Goal: Information Seeking & Learning: Learn about a topic

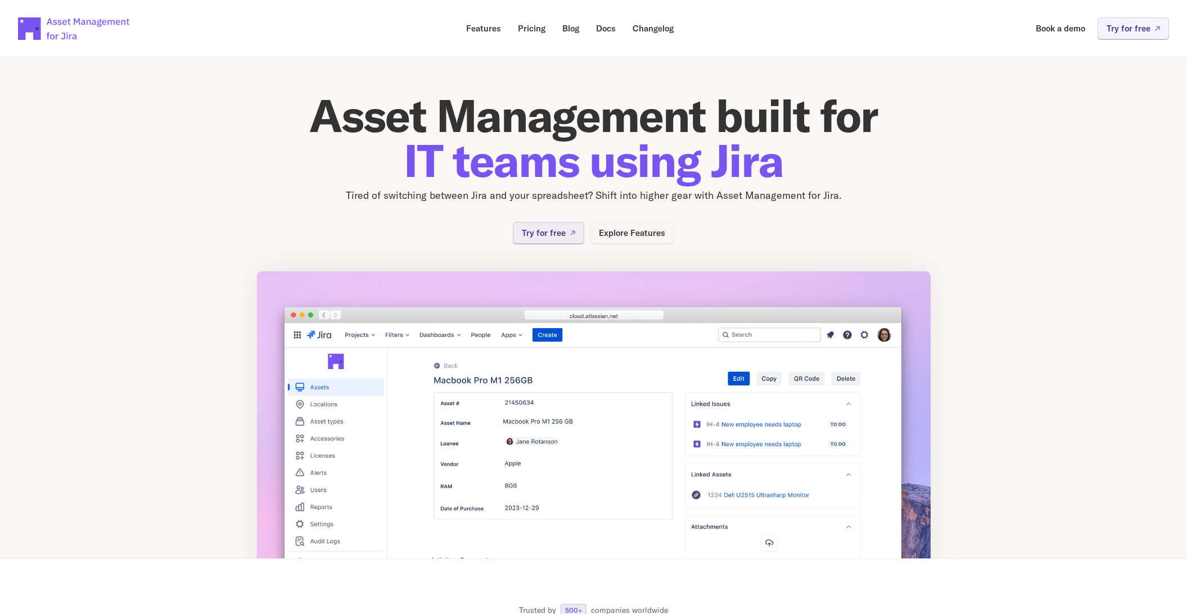
click at [657, 233] on p "Explore Features" at bounding box center [632, 233] width 66 height 8
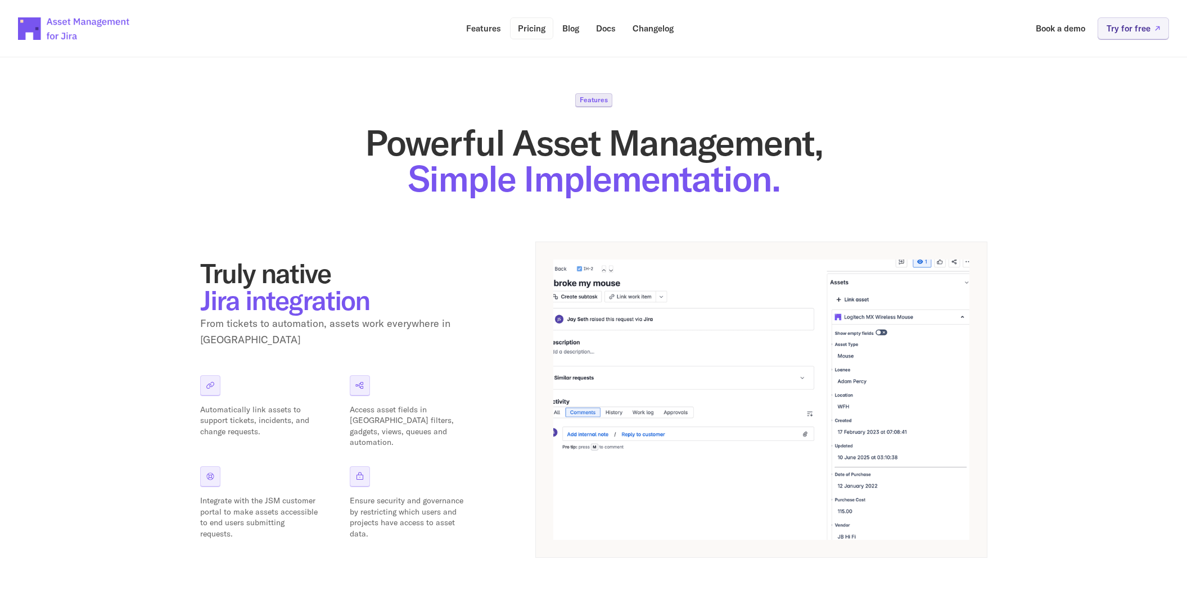
click at [537, 25] on p "Pricing" at bounding box center [532, 28] width 28 height 8
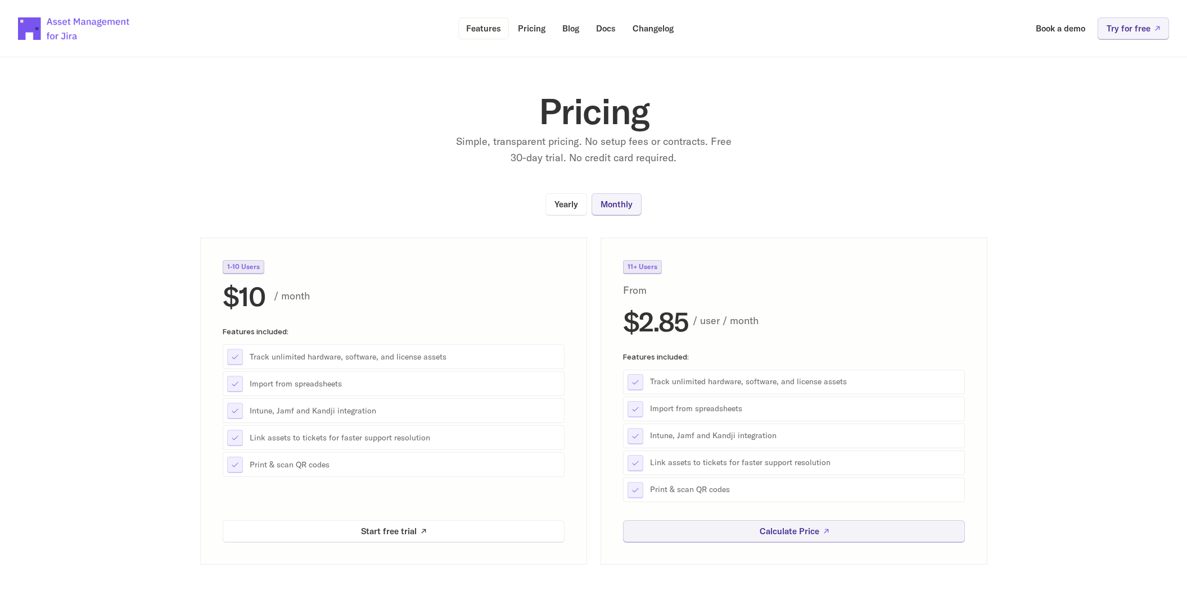
click at [479, 31] on p "Features" at bounding box center [483, 28] width 35 height 8
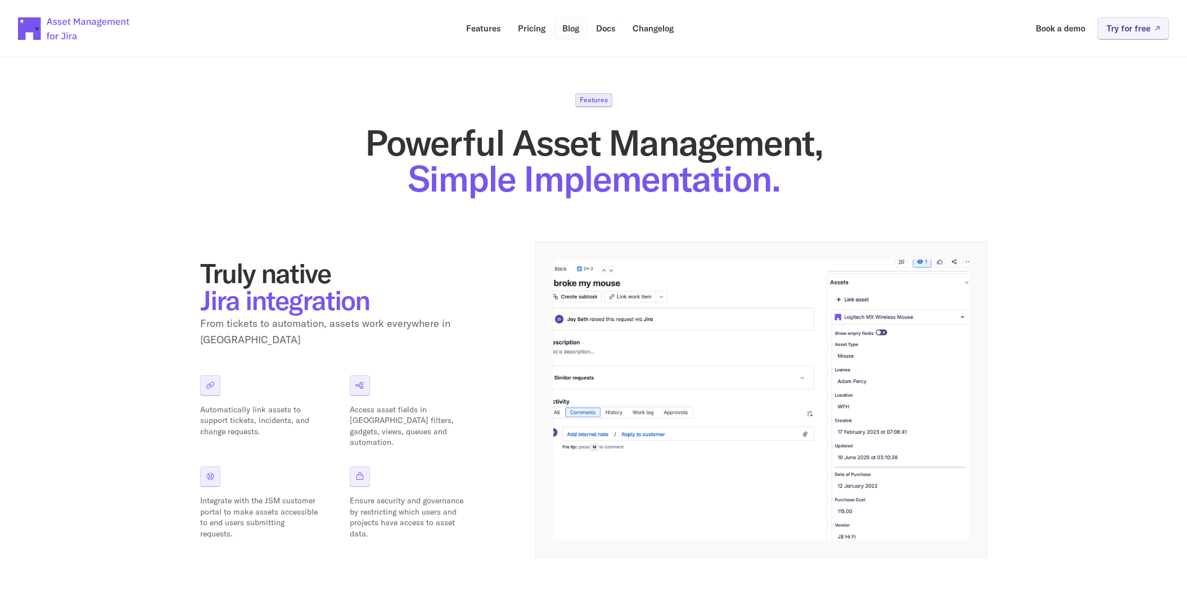
click at [576, 31] on p "Blog" at bounding box center [570, 28] width 17 height 8
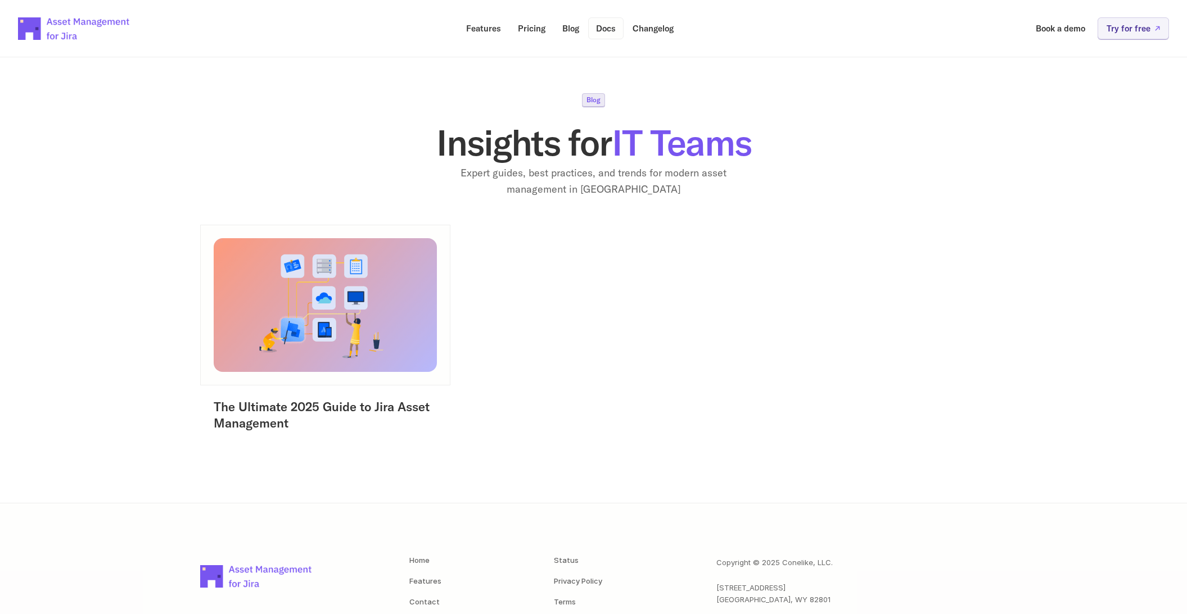
click at [607, 34] on link "Docs" at bounding box center [605, 28] width 35 height 22
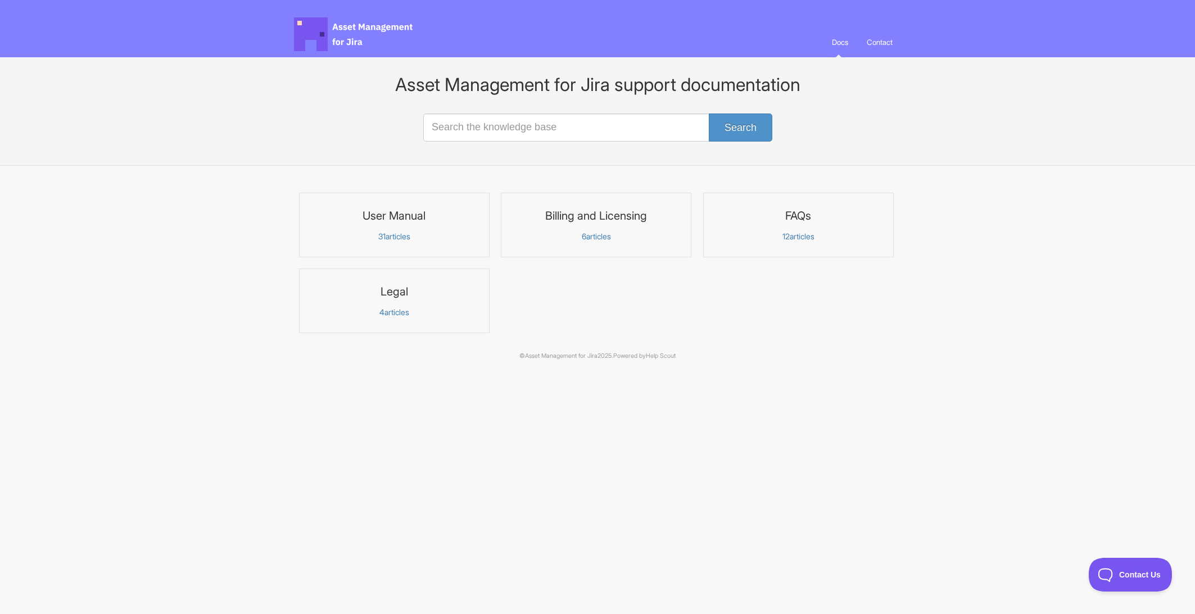
click at [799, 237] on p "12 articles" at bounding box center [798, 237] width 176 height 10
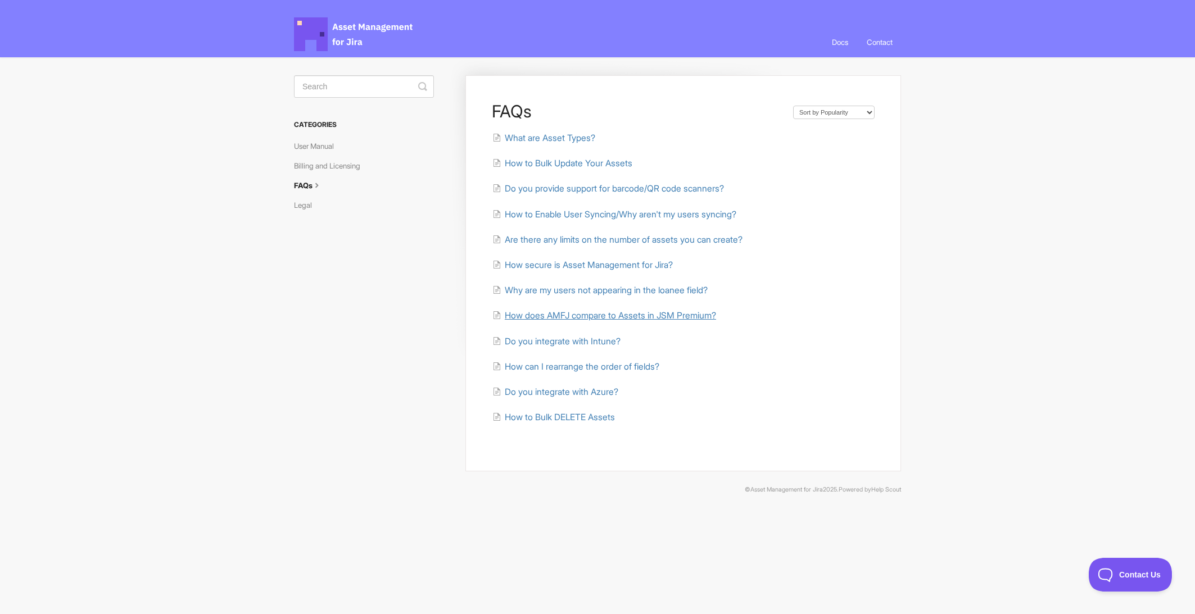
click at [672, 315] on span "How does AMFJ compare to Assets in JSM Premium?" at bounding box center [610, 315] width 211 height 11
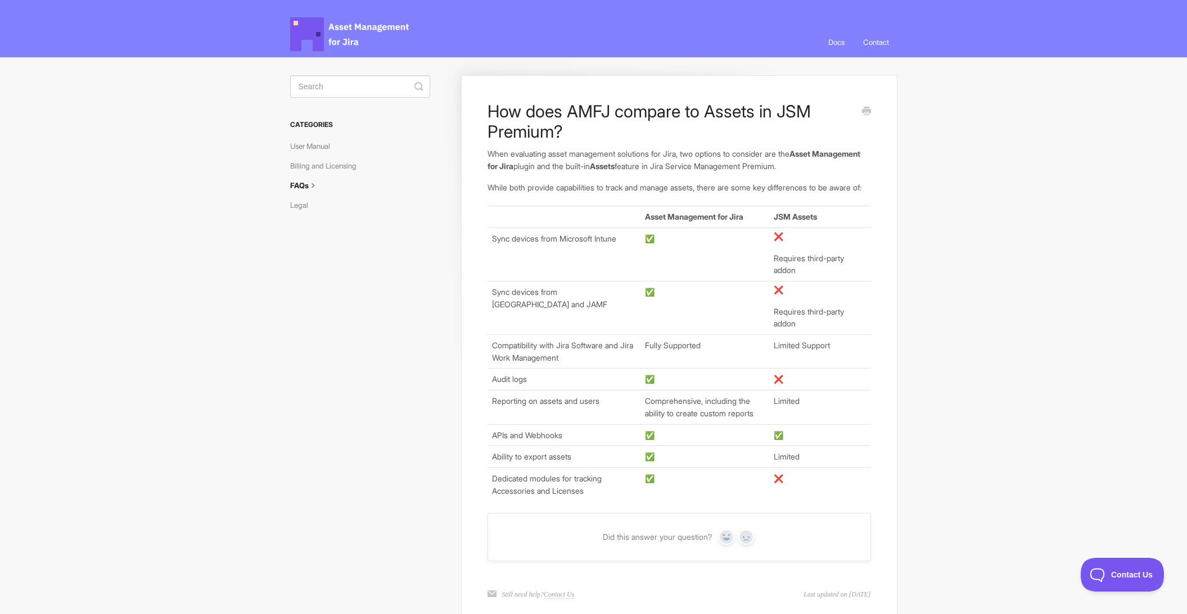
click at [372, 46] on span "Asset Management for Jira Docs" at bounding box center [350, 34] width 120 height 34
